Goal: Navigation & Orientation: Understand site structure

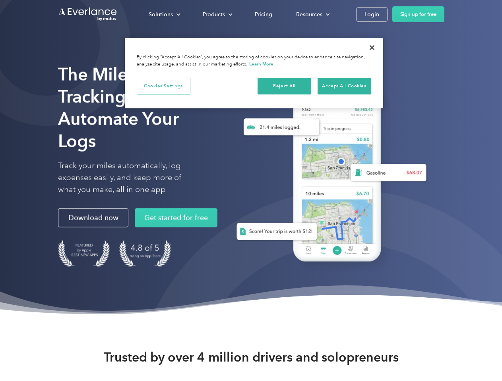
click at [164, 14] on div "Solutions" at bounding box center [161, 15] width 24 height 10
click at [216, 14] on div "Products" at bounding box center [214, 15] width 22 height 10
click at [312, 14] on div "Resources" at bounding box center [309, 15] width 26 height 10
click at [163, 86] on button "Cookies Settings" at bounding box center [164, 86] width 54 height 17
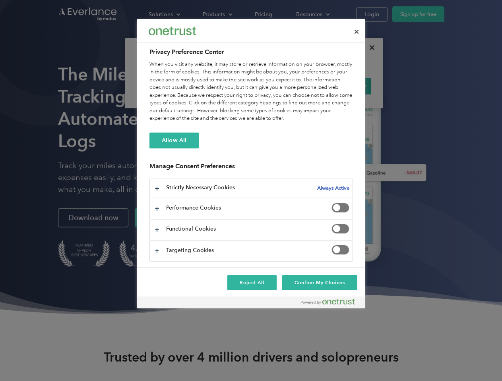
click at [284, 86] on div "When you visit any website, it may store or retrieve information on your browse…" at bounding box center [250, 92] width 203 height 62
click at [344, 86] on div "When you visit any website, it may store or retrieve information on your browse…" at bounding box center [250, 92] width 203 height 62
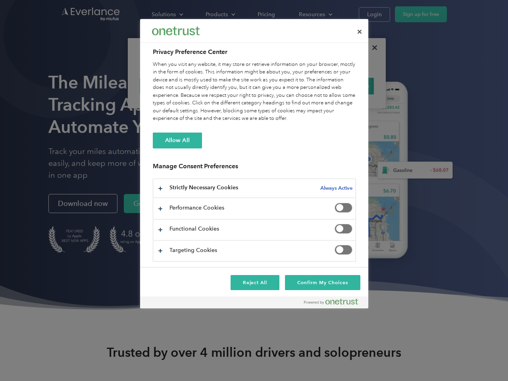
click at [372, 48] on div at bounding box center [254, 190] width 508 height 381
